Goal: Information Seeking & Learning: Learn about a topic

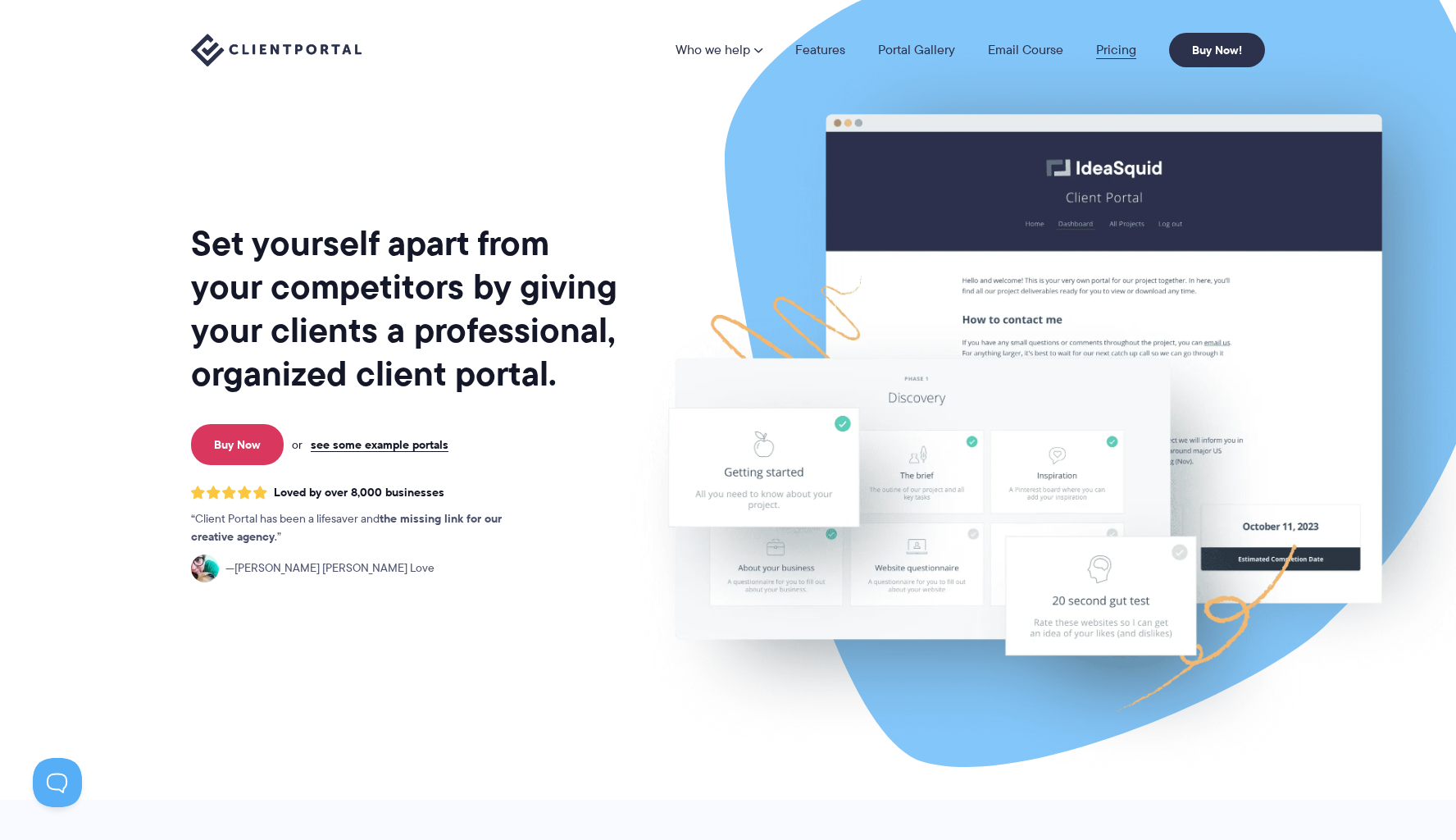
click at [1113, 44] on link "Pricing" at bounding box center [1115, 49] width 40 height 13
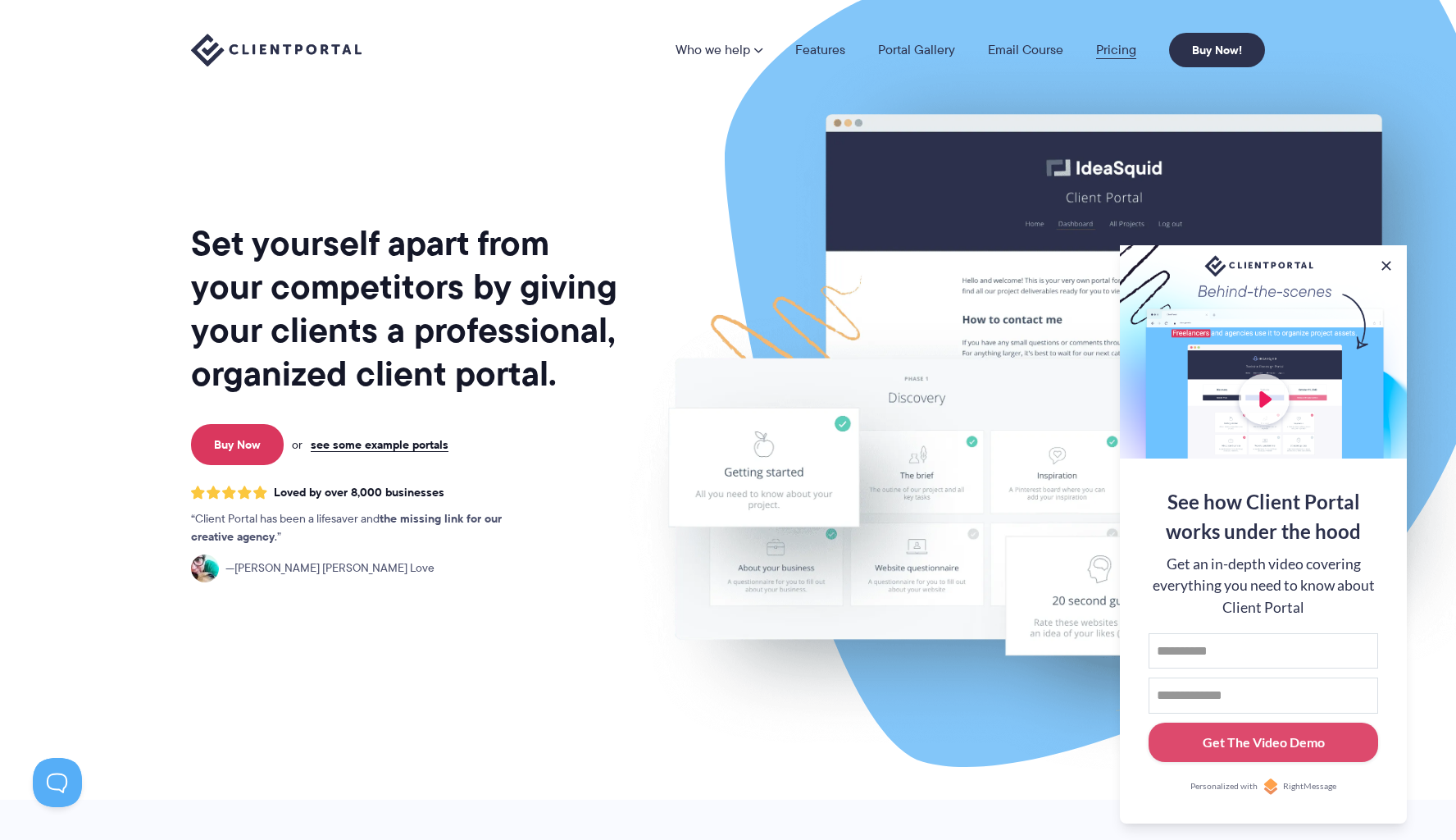
click at [1120, 55] on link "Pricing" at bounding box center [1115, 49] width 40 height 13
click at [1115, 51] on link "Pricing" at bounding box center [1115, 49] width 40 height 13
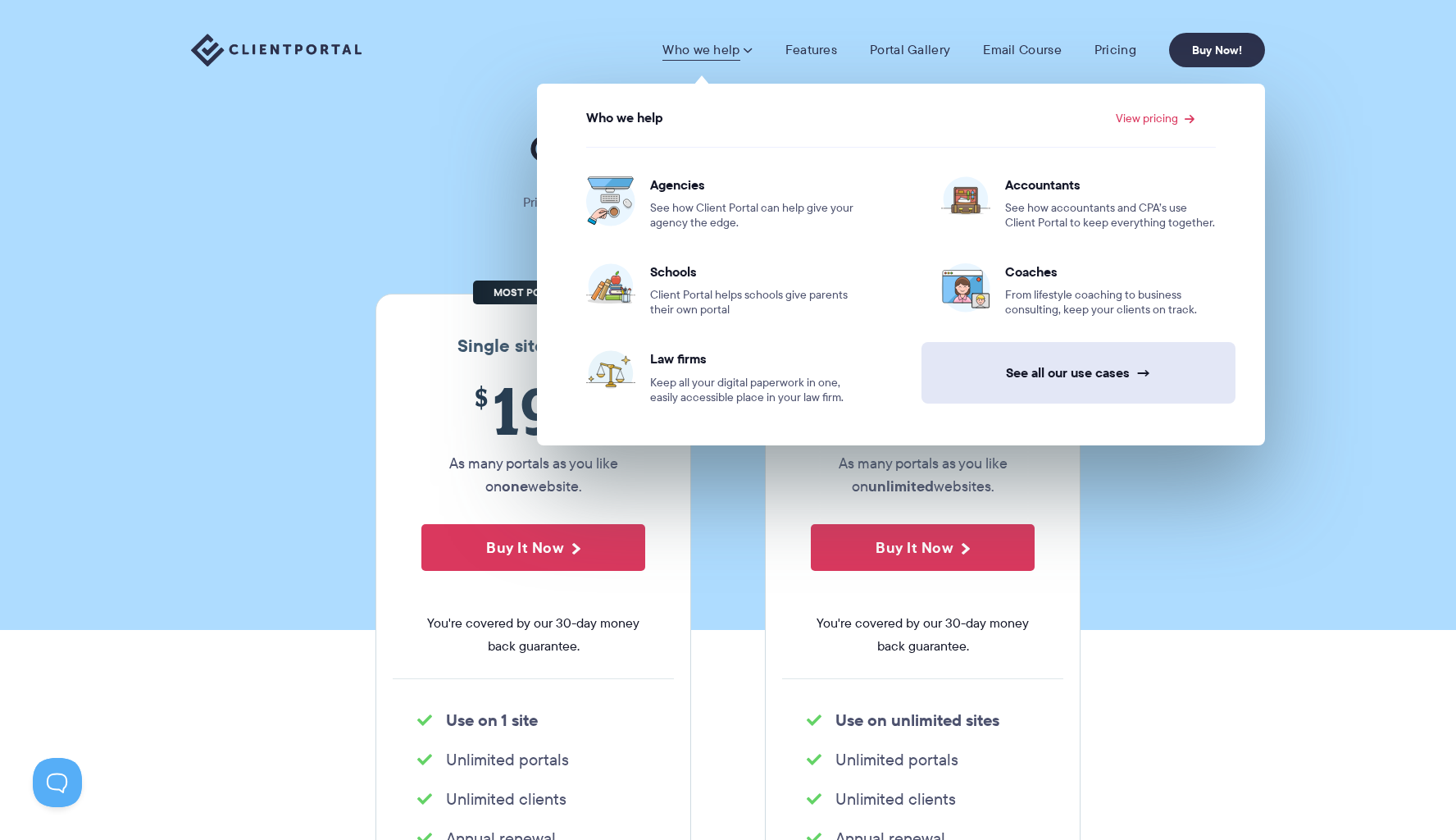
click at [1002, 383] on link "See all our use cases →" at bounding box center [1078, 372] width 314 height 61
